Goal: Task Accomplishment & Management: Manage account settings

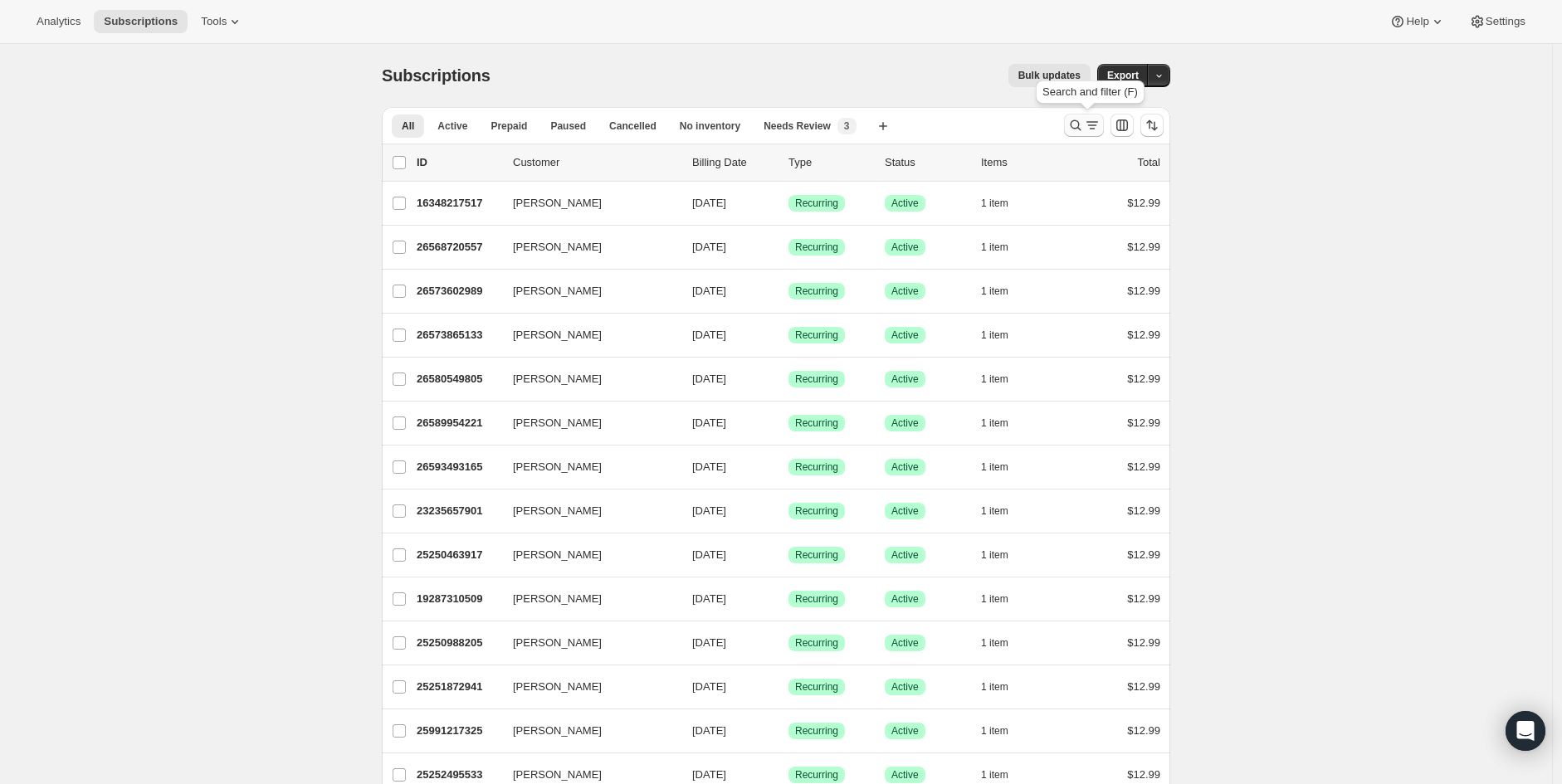
click at [1076, 129] on icon "Search and filter results" at bounding box center [1075, 124] width 17 height 17
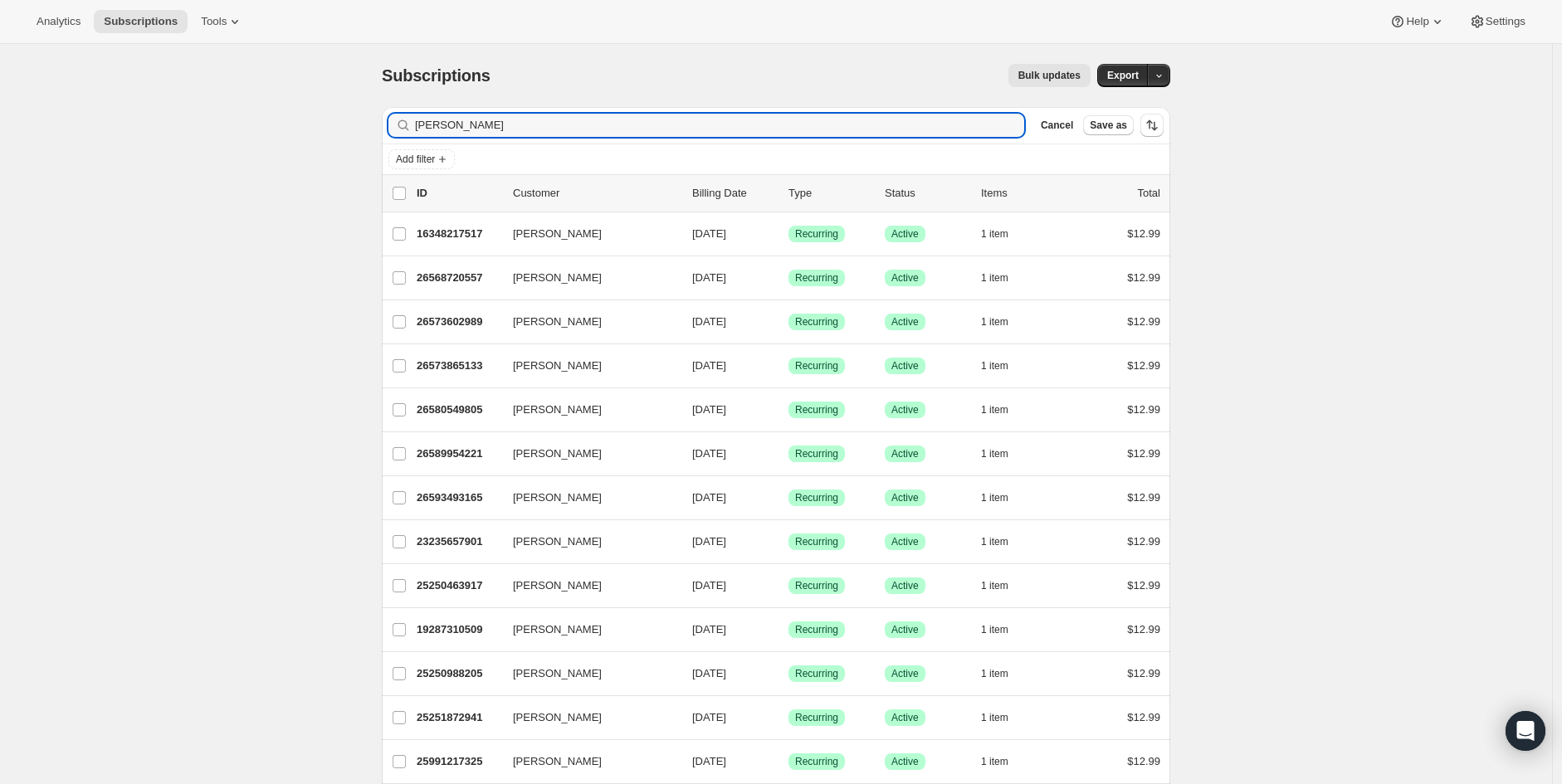
type input "[PERSON_NAME]"
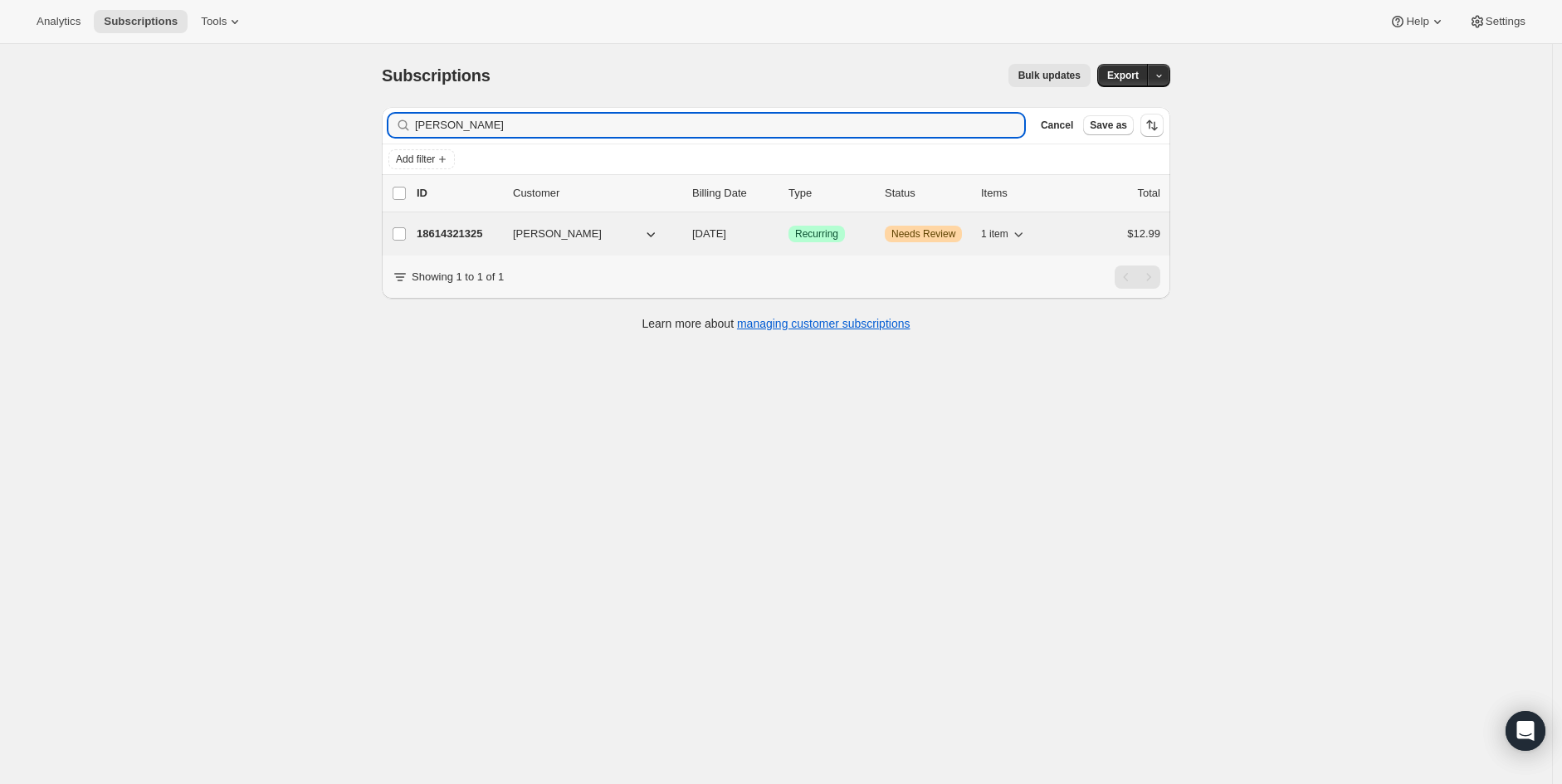
click at [545, 240] on span "[PERSON_NAME]" at bounding box center [557, 233] width 89 height 17
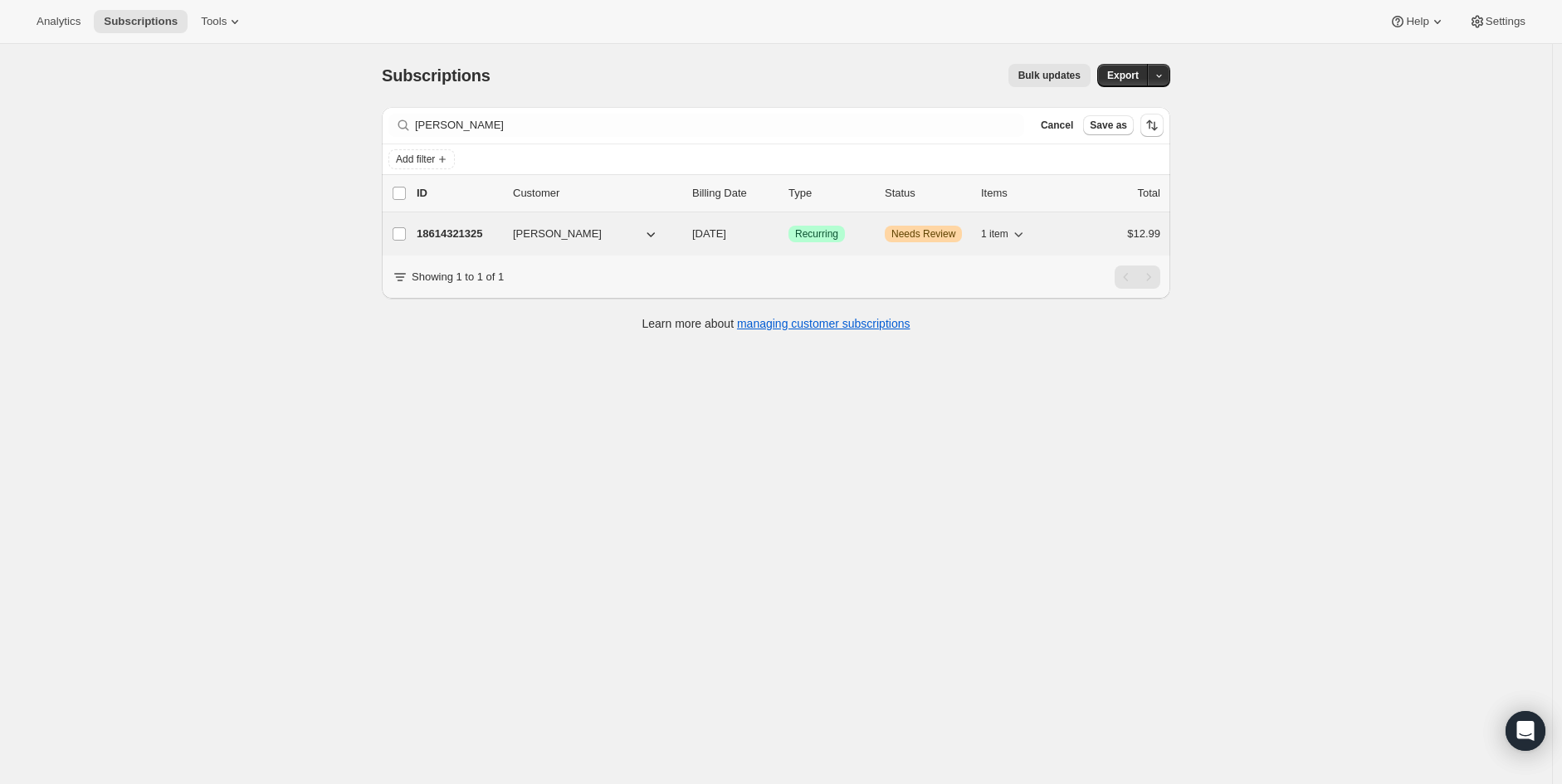
click at [473, 229] on p "18614321325" at bounding box center [458, 233] width 83 height 17
